Goal: Task Accomplishment & Management: Manage account settings

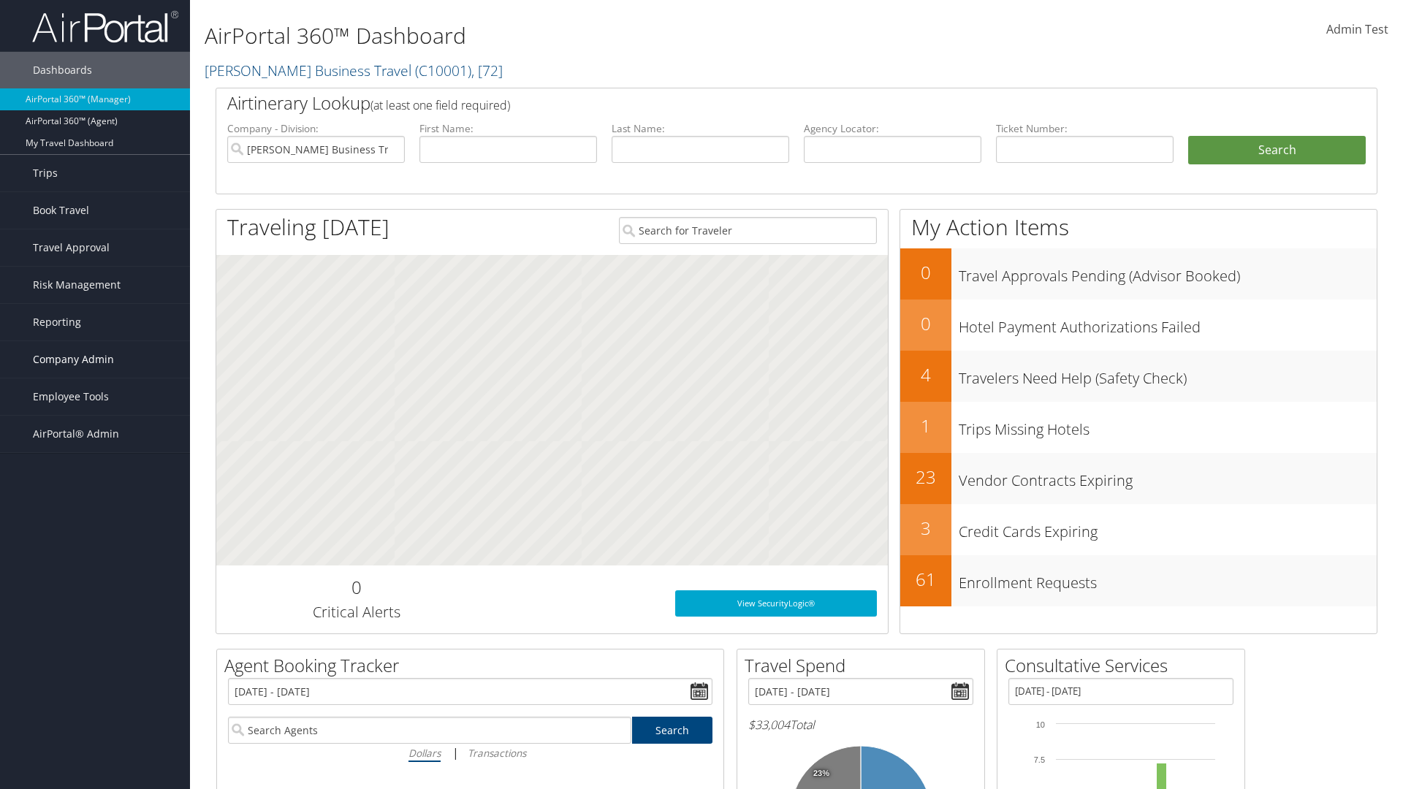
click at [95, 360] on span "Company Admin" at bounding box center [73, 359] width 81 height 37
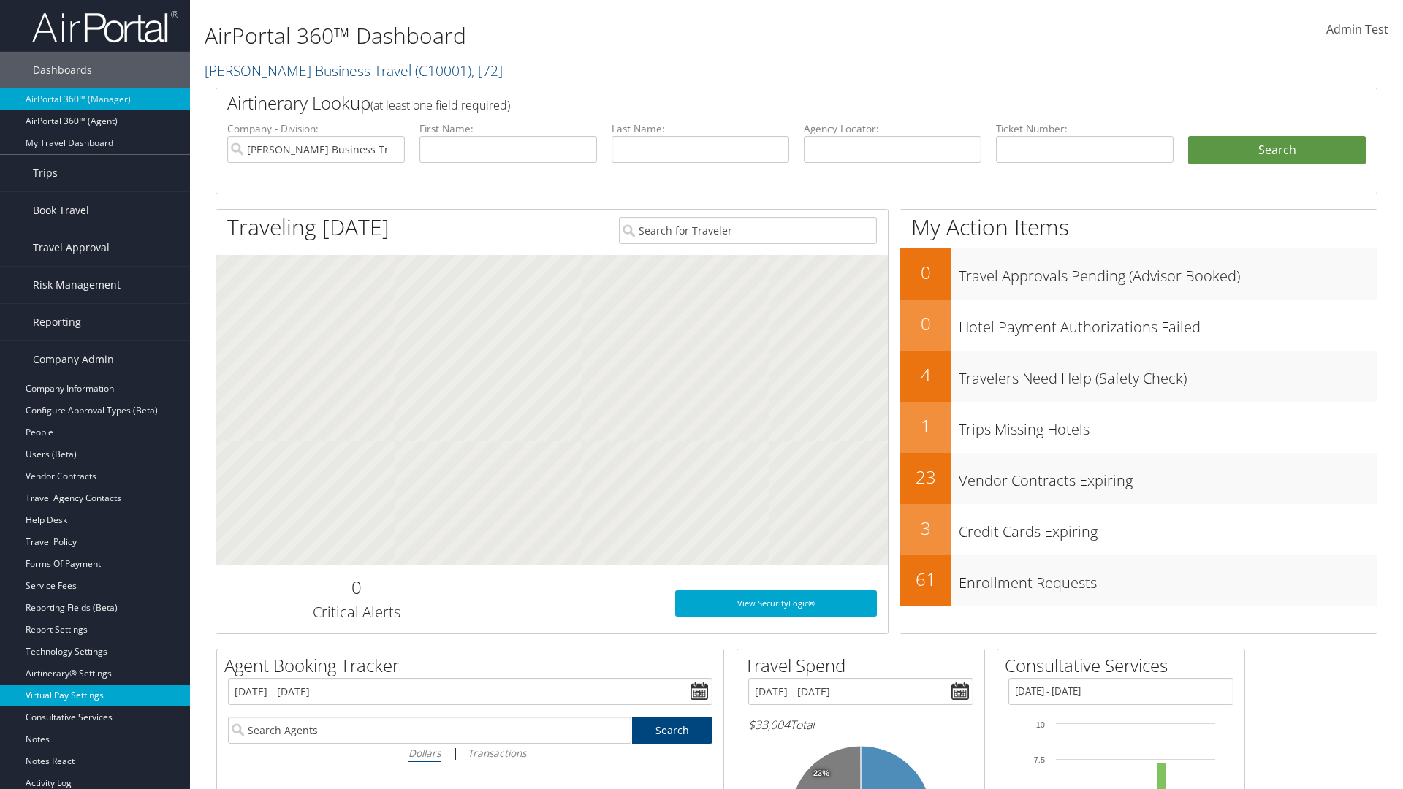
click at [95, 696] on link "Virtual Pay Settings" at bounding box center [95, 696] width 190 height 22
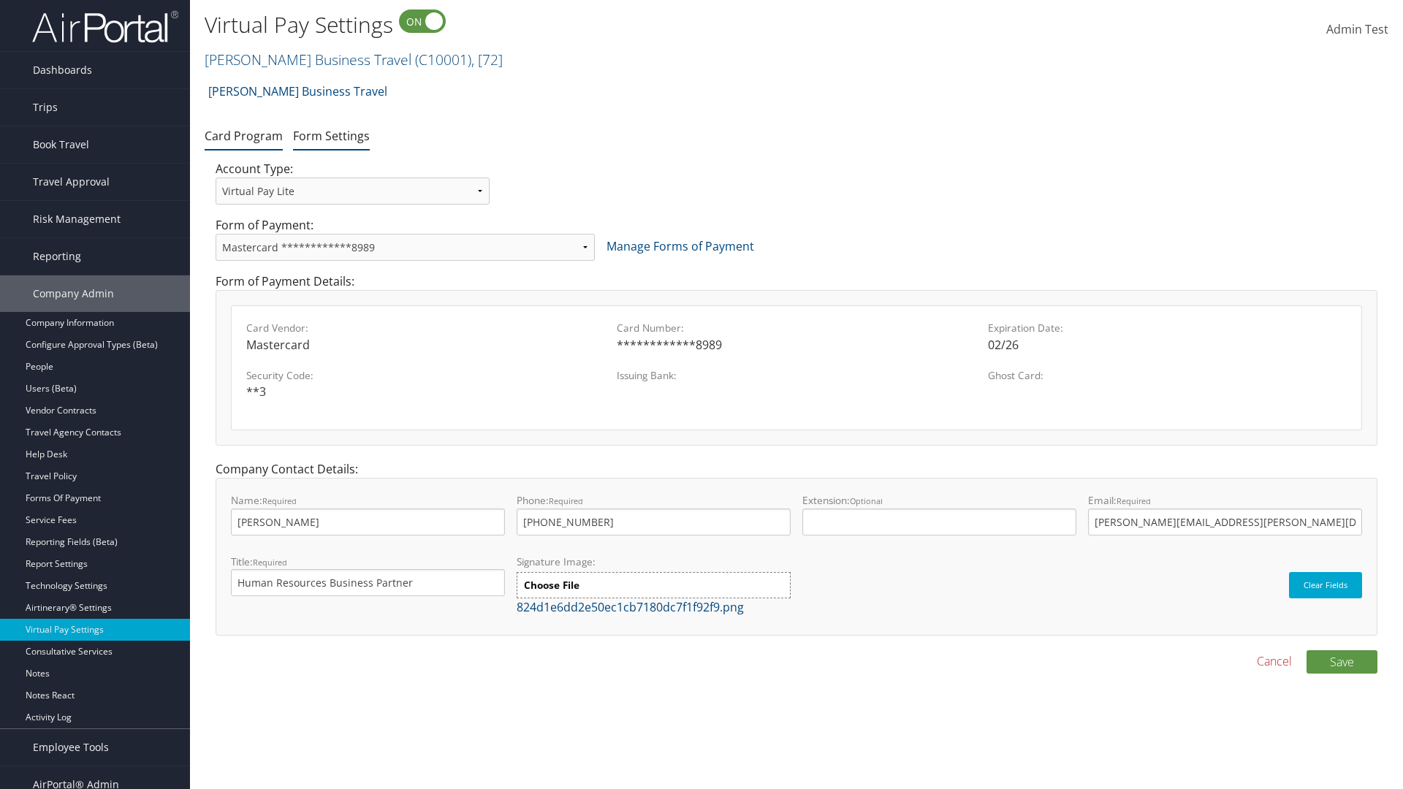
click at [331, 135] on link "Form Settings" at bounding box center [331, 136] width 77 height 16
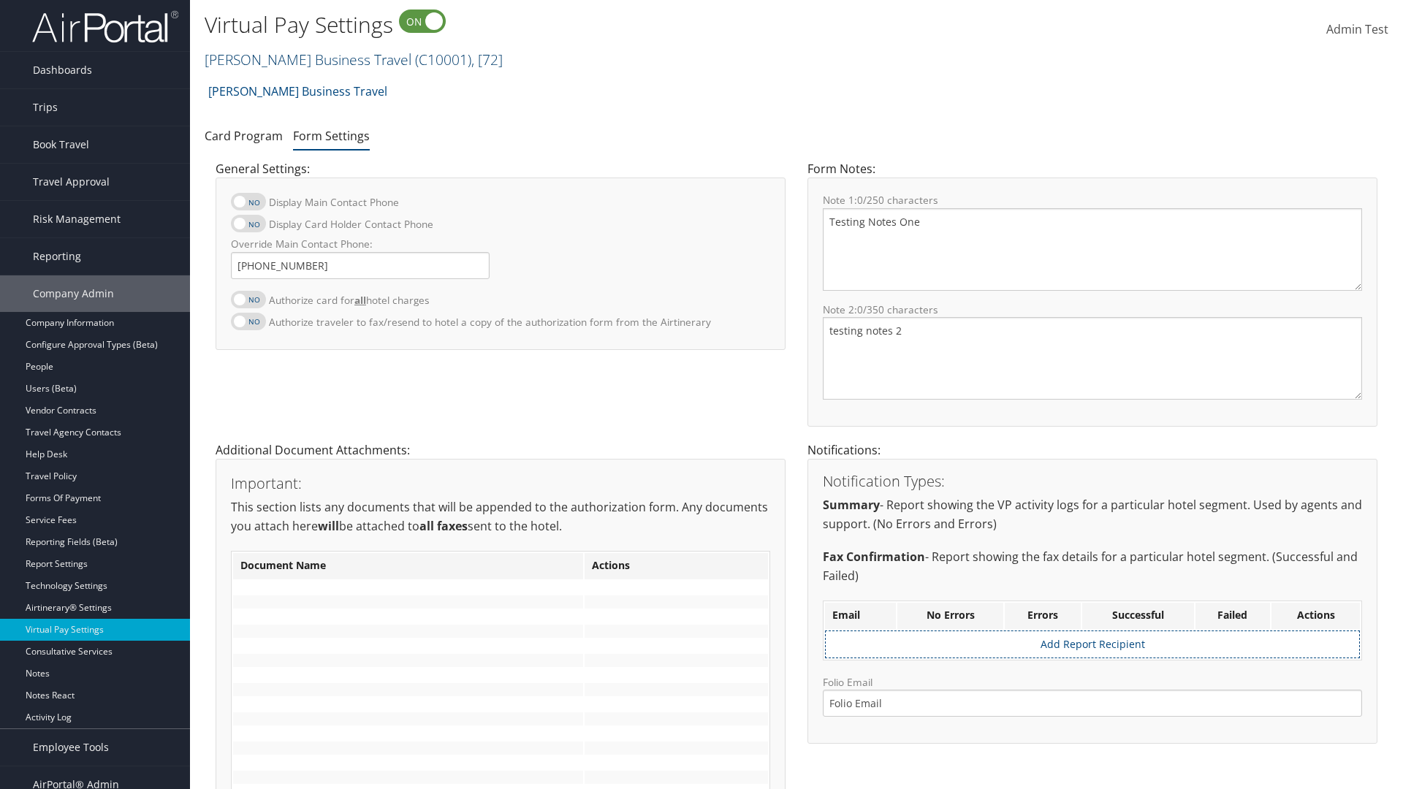
click at [301, 59] on link "Christopherson Business Travel ( C10001 ) , [ 72 ]" at bounding box center [354, 60] width 298 height 20
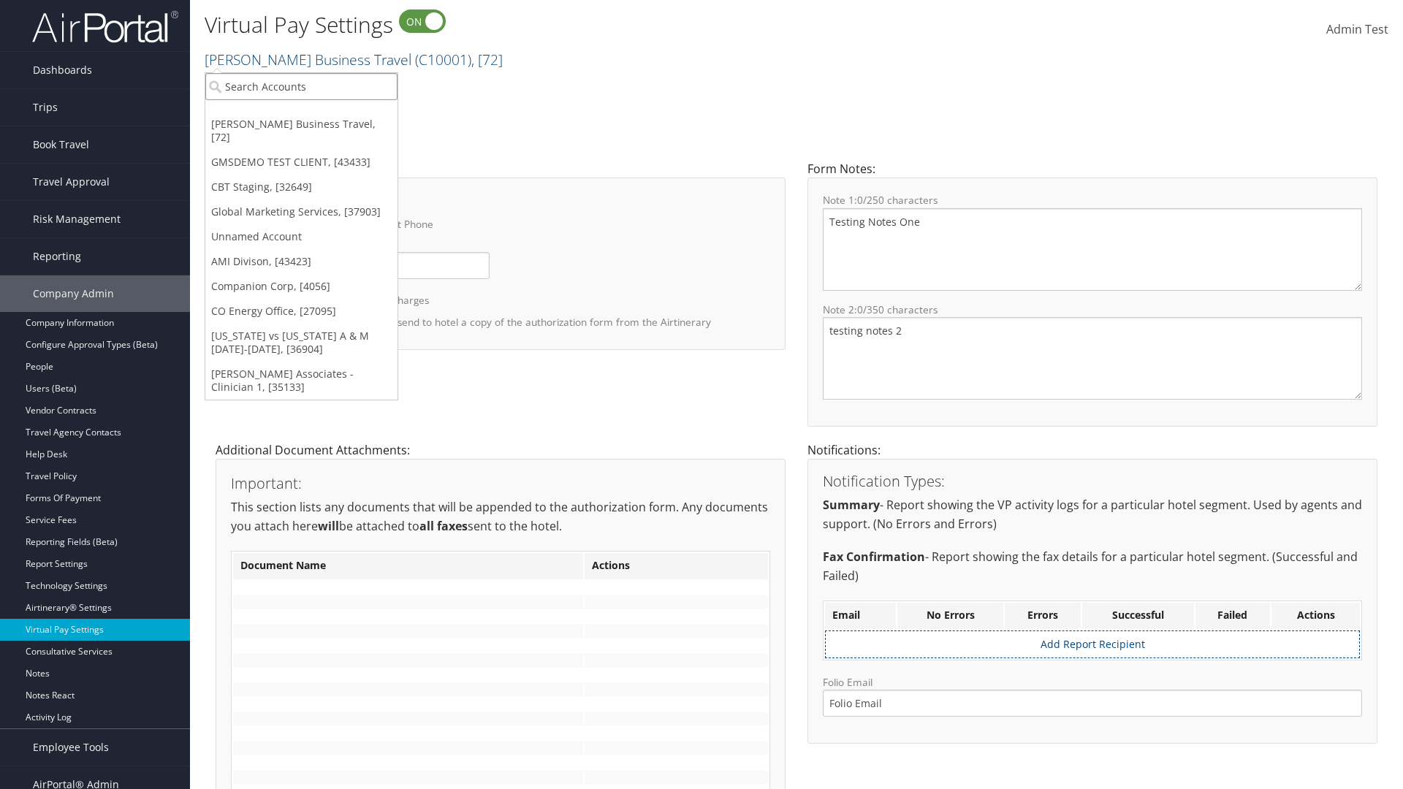
click at [301, 86] on input "search" at bounding box center [301, 86] width 192 height 27
type input "[PERSON_NAME] Business Travel"
click at [322, 113] on div "Christopherson Business Travel (C10001), [72]" at bounding box center [321, 113] width 249 height 13
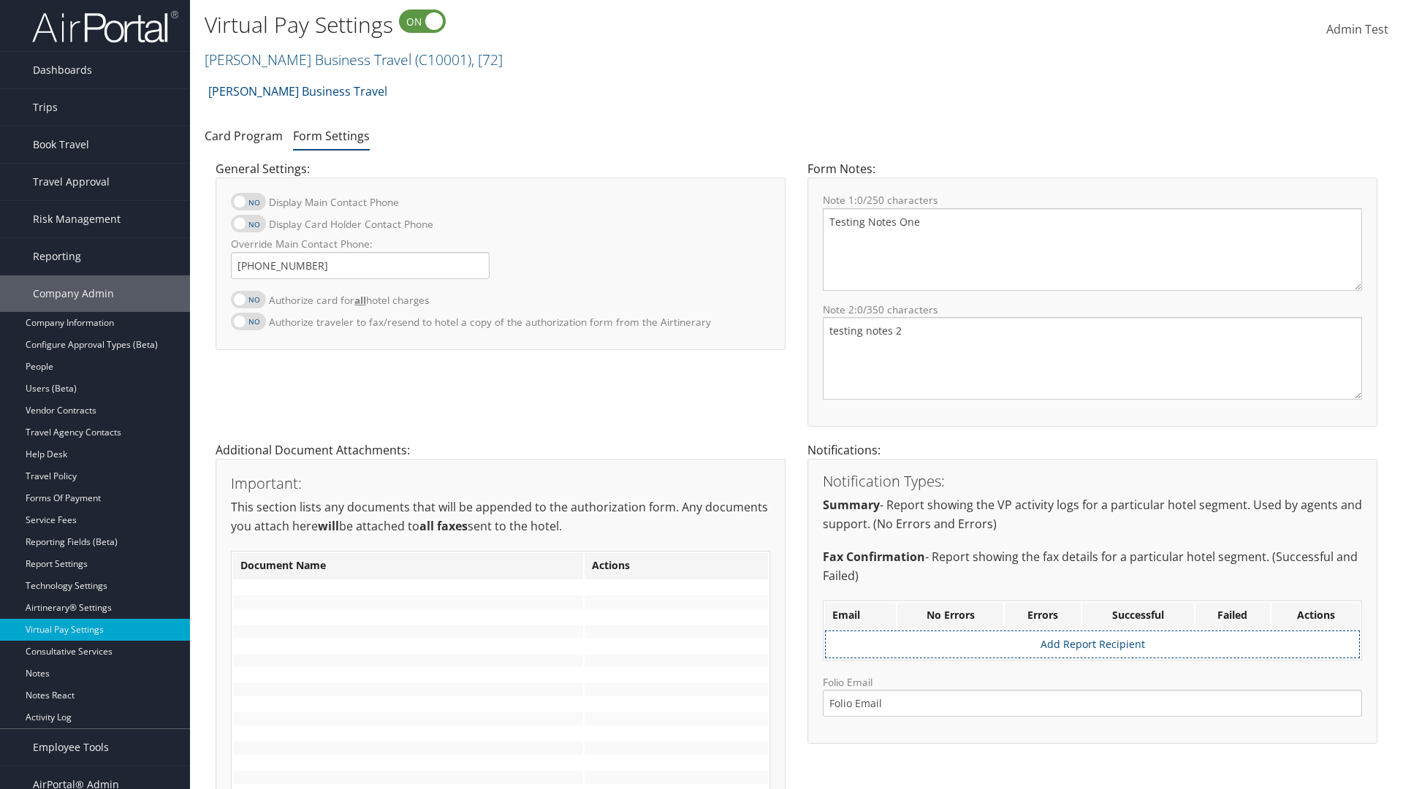
click at [248, 299] on label at bounding box center [248, 300] width 35 height 18
click at [248, 303] on input "Authorize card for all hotel charges" at bounding box center [243, 308] width 10 height 10
checkbox input "true"
click at [248, 224] on label at bounding box center [248, 224] width 35 height 18
click at [248, 227] on input "Display Card Holder Contact Phone" at bounding box center [243, 232] width 10 height 10
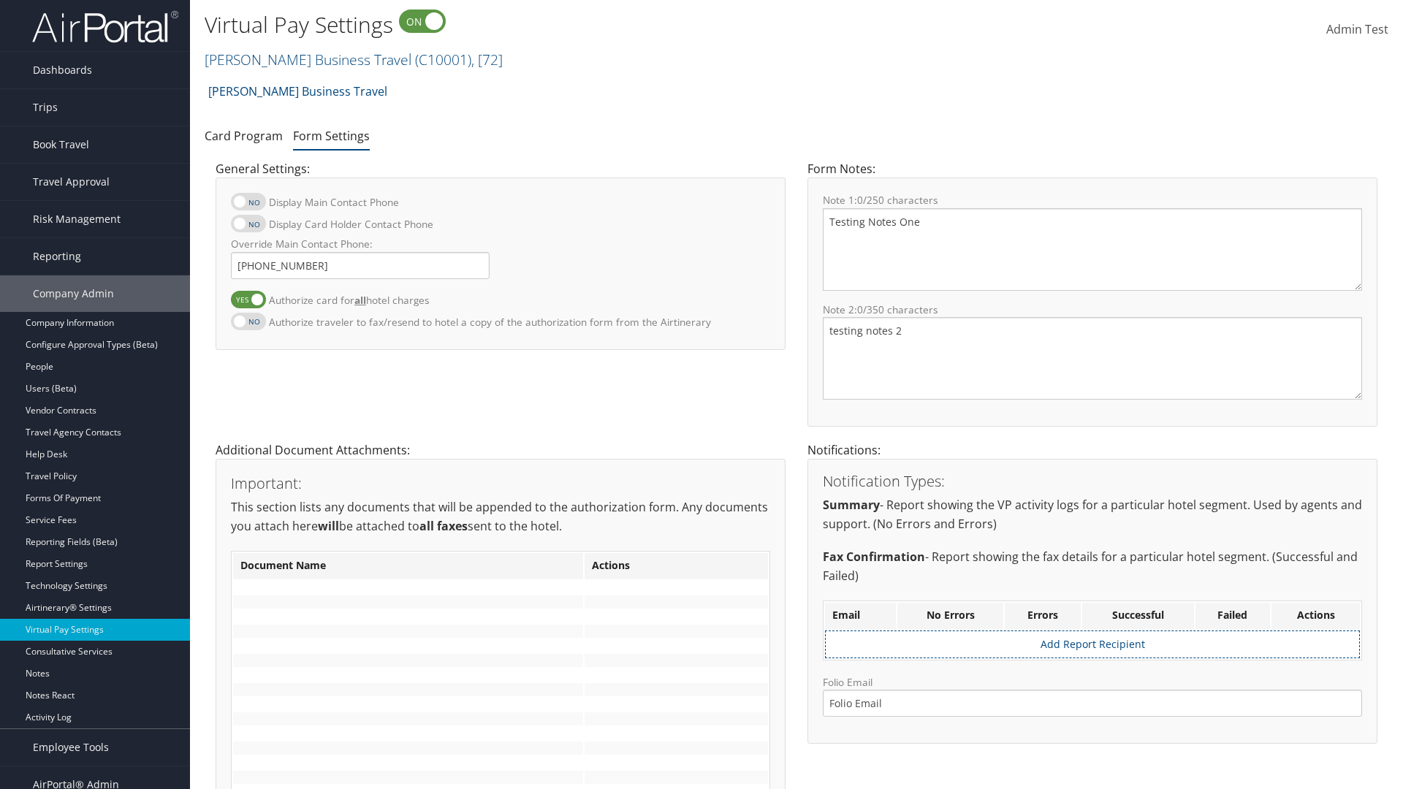
checkbox input "true"
click at [248, 202] on label at bounding box center [248, 202] width 35 height 18
click at [248, 205] on input "Display Main Contact Phone" at bounding box center [243, 210] width 10 height 10
checkbox input "true"
click at [248, 321] on label at bounding box center [248, 322] width 35 height 18
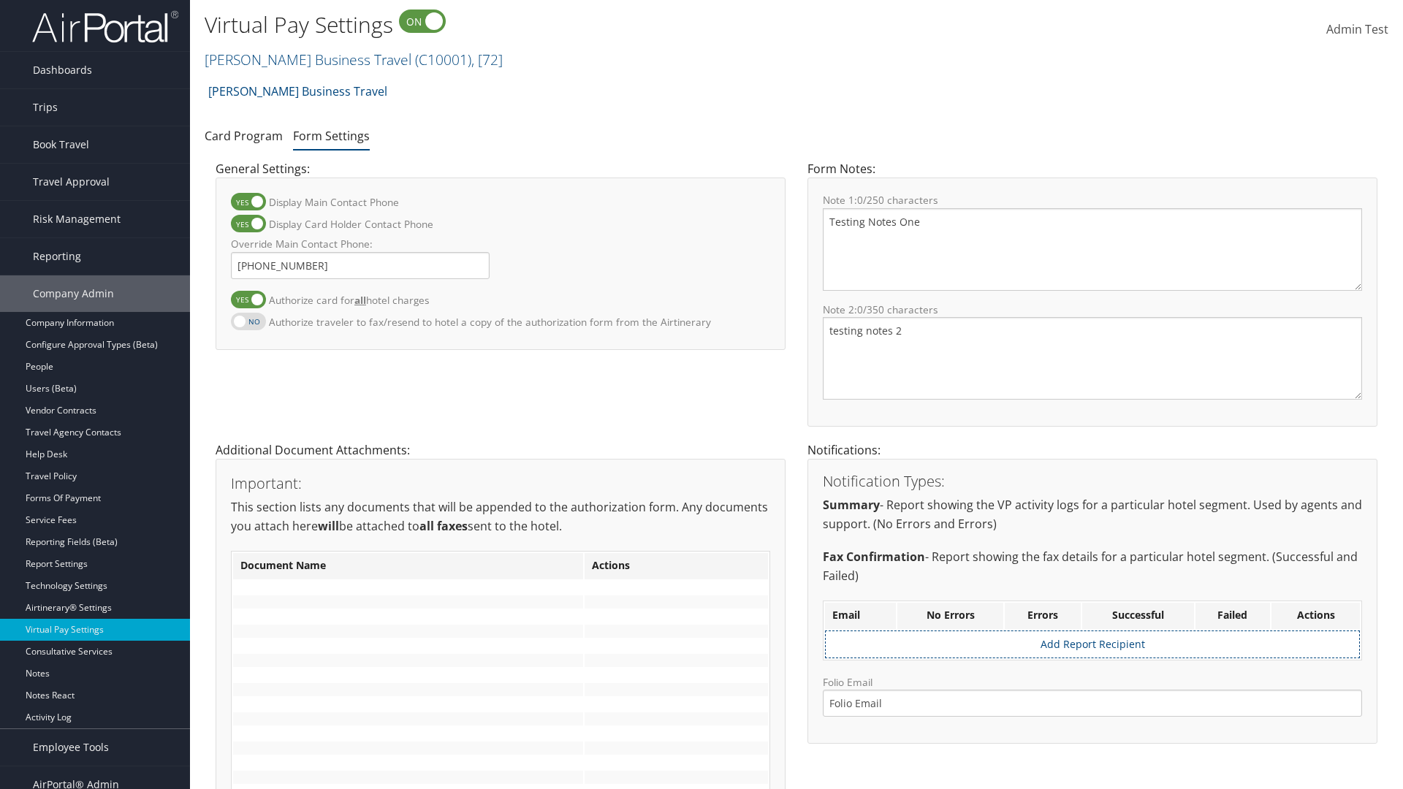
click at [248, 324] on input "Authorize traveler to fax/resend to hotel a copy of the authorization form from…" at bounding box center [243, 329] width 10 height 10
checkbox input "true"
click at [248, 299] on label at bounding box center [248, 300] width 35 height 18
click at [248, 303] on input "Authorize card for all hotel charges" at bounding box center [243, 308] width 10 height 10
checkbox input "false"
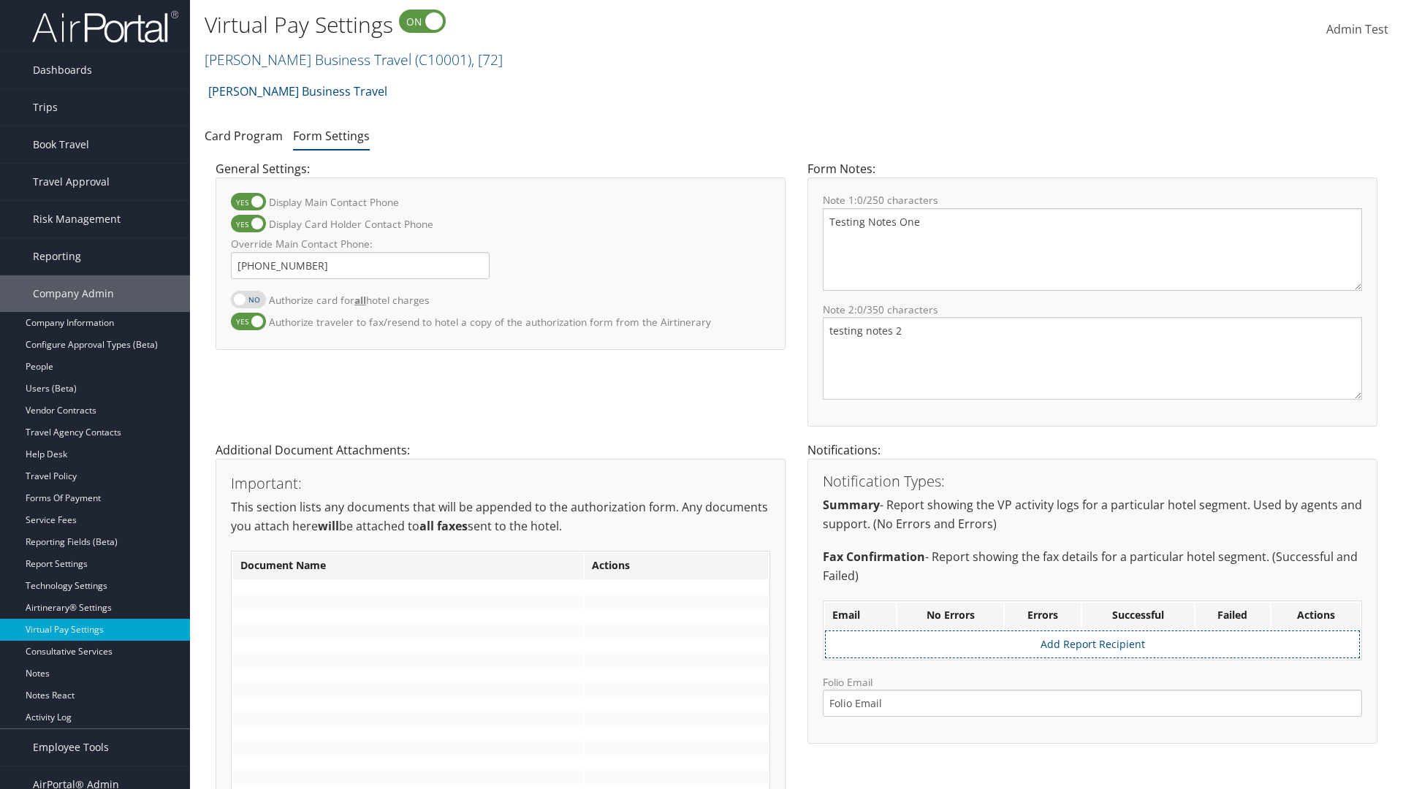
click at [248, 224] on label at bounding box center [248, 224] width 35 height 18
click at [248, 227] on input "Display Card Holder Contact Phone" at bounding box center [243, 232] width 10 height 10
checkbox input "false"
click at [248, 202] on label at bounding box center [248, 202] width 35 height 18
click at [248, 205] on input "Display Main Contact Phone" at bounding box center [243, 210] width 10 height 10
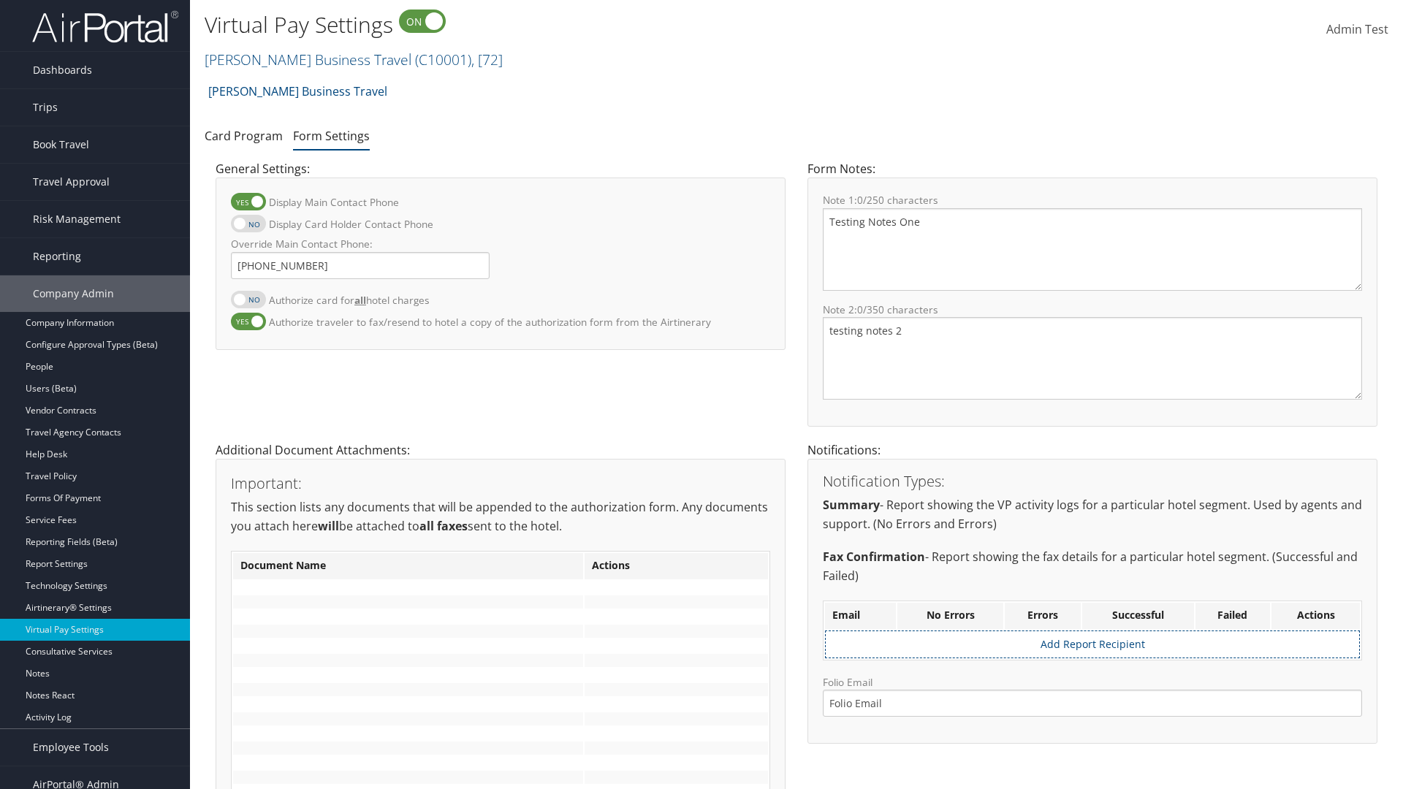
checkbox input "false"
click at [248, 321] on label at bounding box center [248, 322] width 35 height 18
click at [248, 324] on input "Authorize traveler to fax/resend to hotel a copy of the authorization form from…" at bounding box center [243, 329] width 10 height 10
checkbox input "false"
click at [360, 265] on input "Override Main Contact Phone:" at bounding box center [360, 265] width 259 height 27
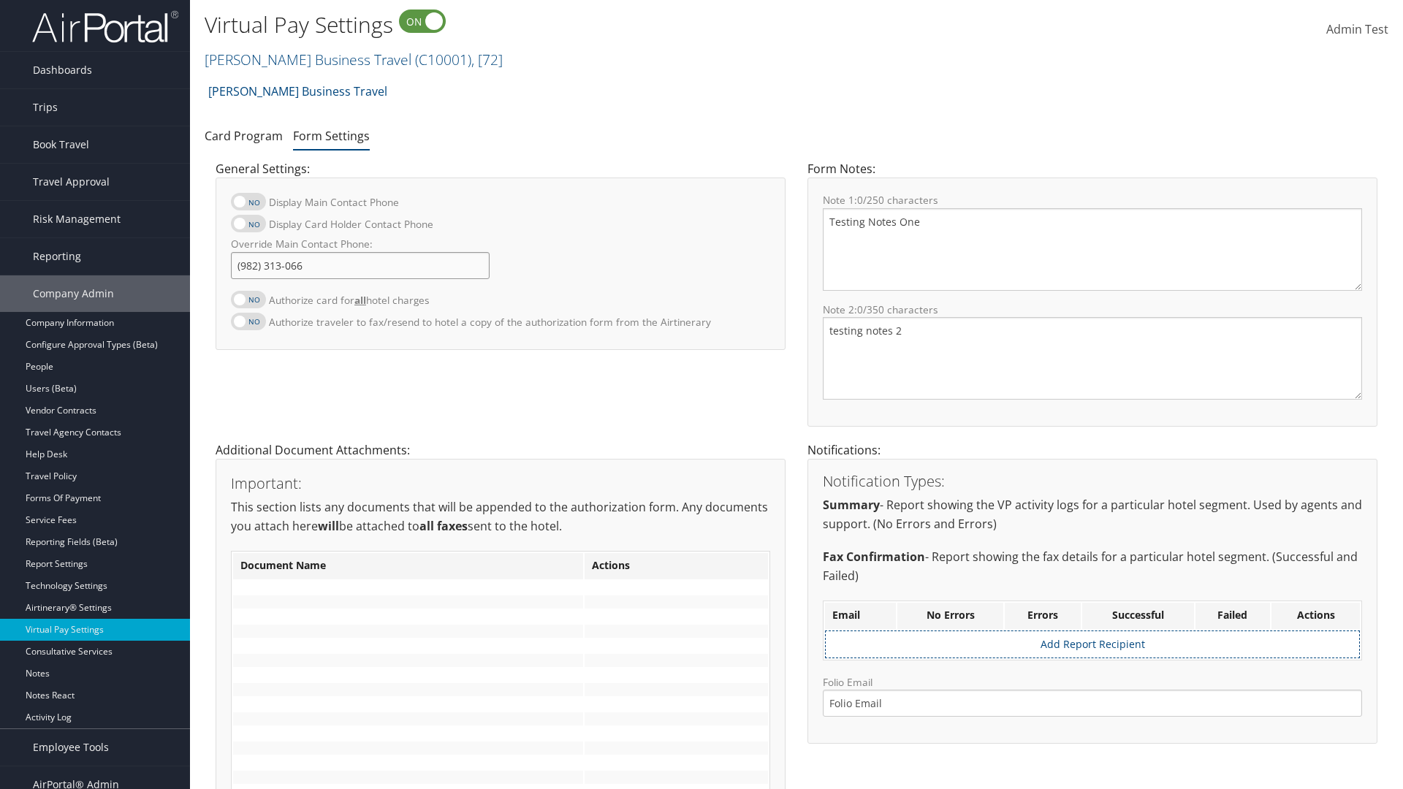
type input "[PHONE_NUMBER]"
click at [1093, 249] on textarea "Testing Notes One" at bounding box center [1092, 249] width 539 height 83
type textarea "Testing Notes One"
click at [1093, 358] on textarea "testing notes 2" at bounding box center [1092, 358] width 539 height 83
type textarea "testing notes 2"
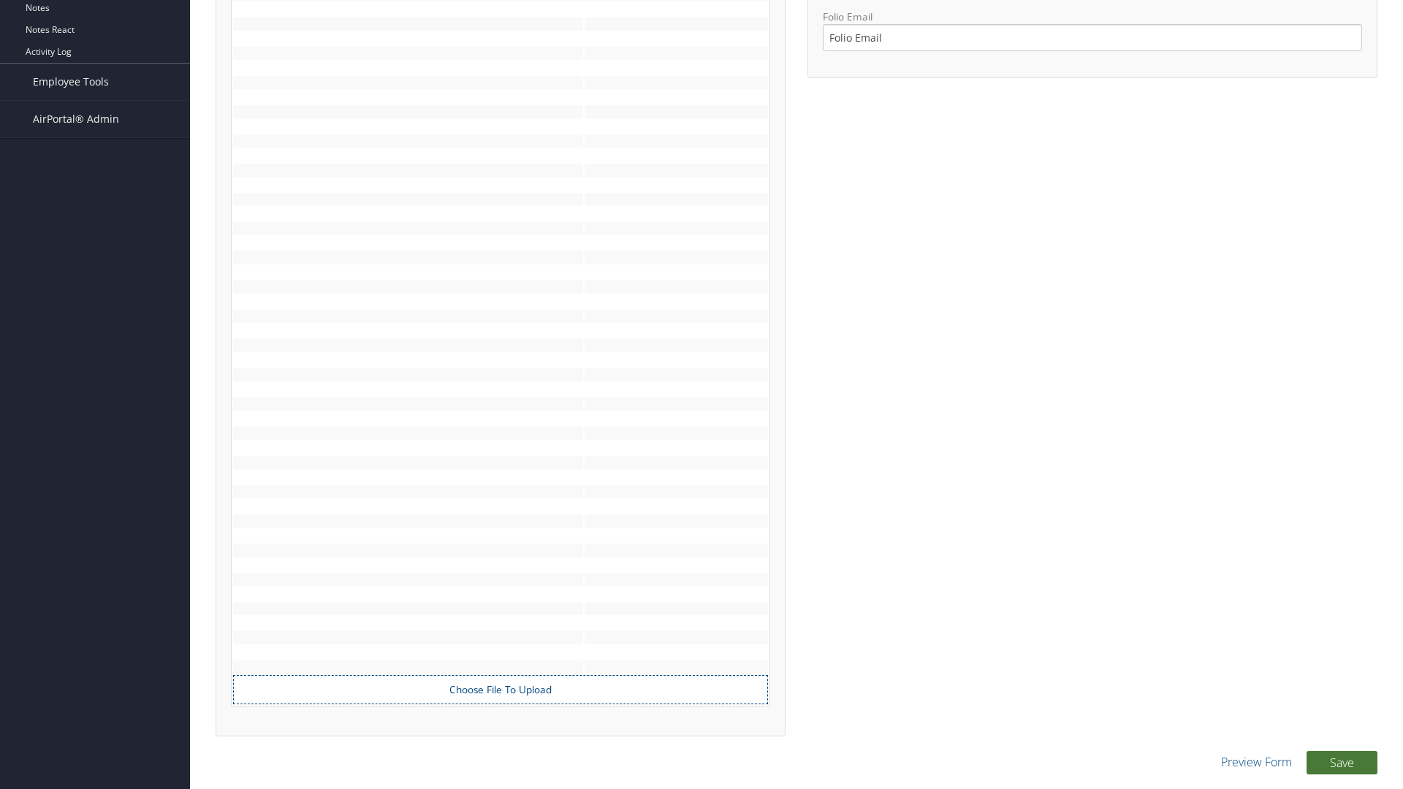
click at [1342, 762] on button "Save" at bounding box center [1342, 762] width 71 height 23
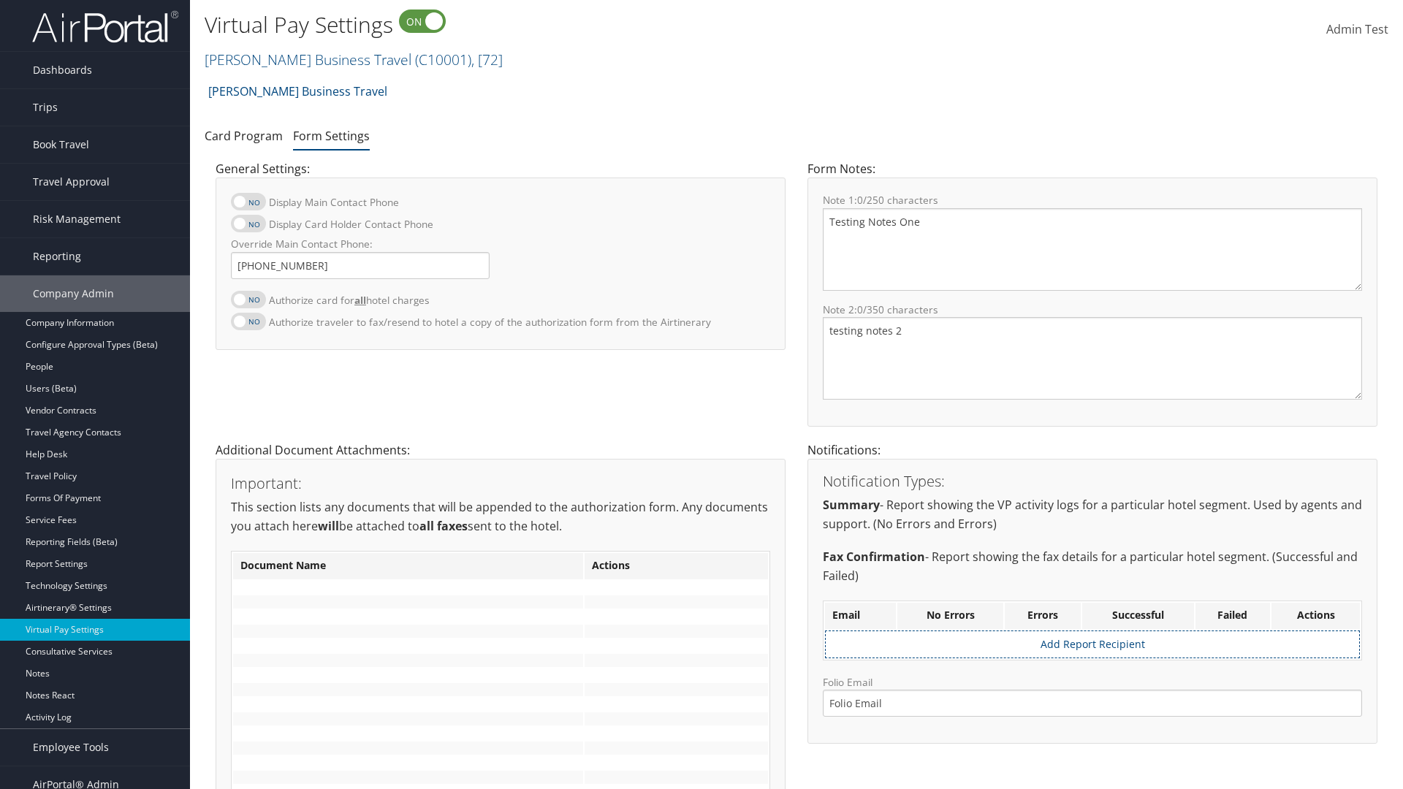
scroll to position [650, 0]
